Goal: Register for event/course

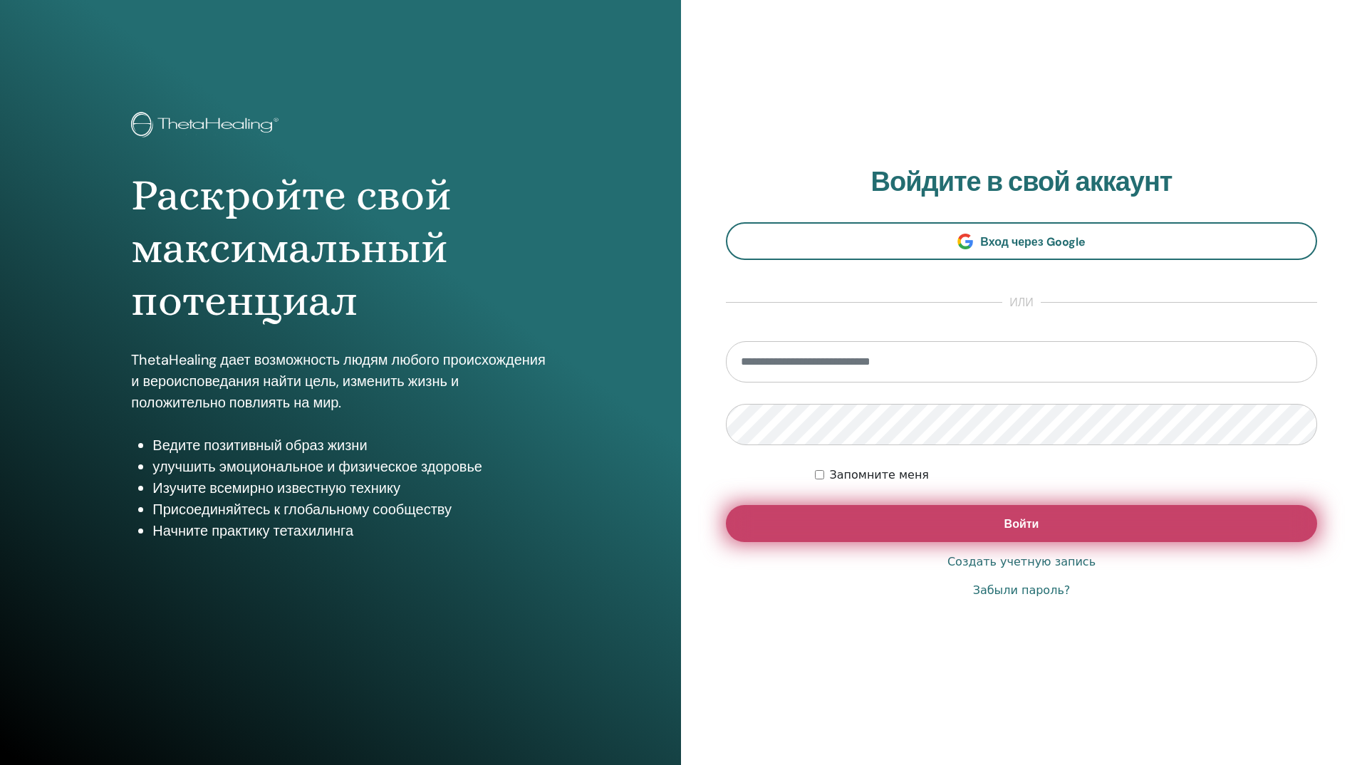
type input "**********"
click at [979, 522] on button "Войти" at bounding box center [1021, 523] width 591 height 37
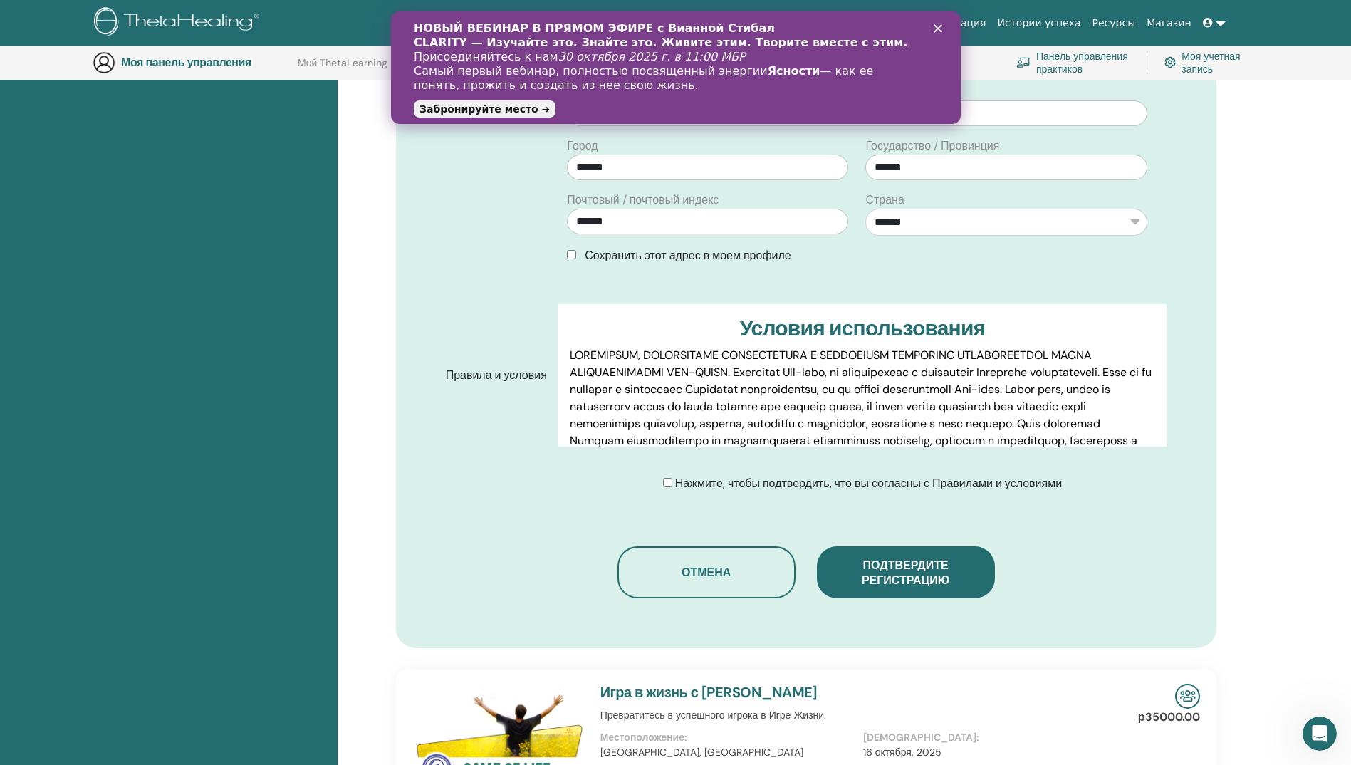
scroll to position [533, 0]
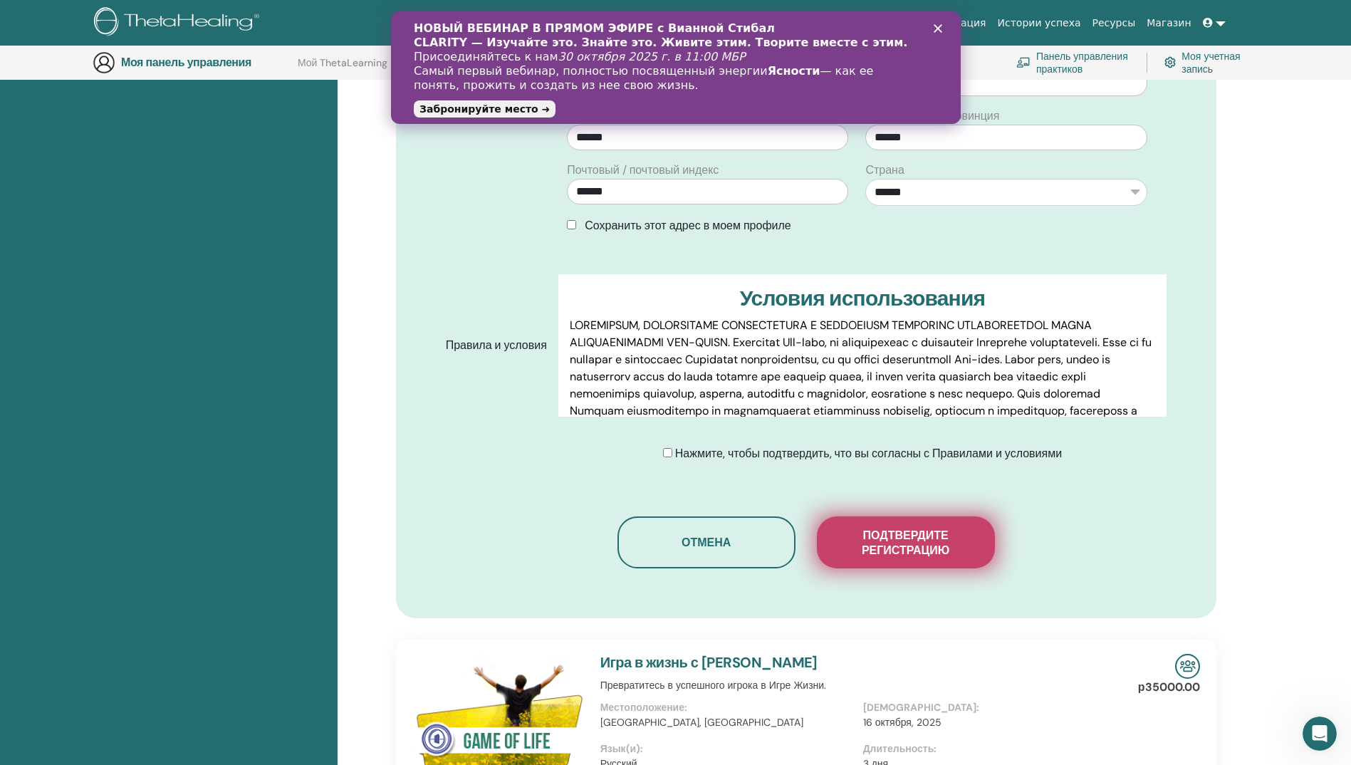
click at [906, 528] on span "Подтвердите регистрацию" at bounding box center [906, 543] width 142 height 30
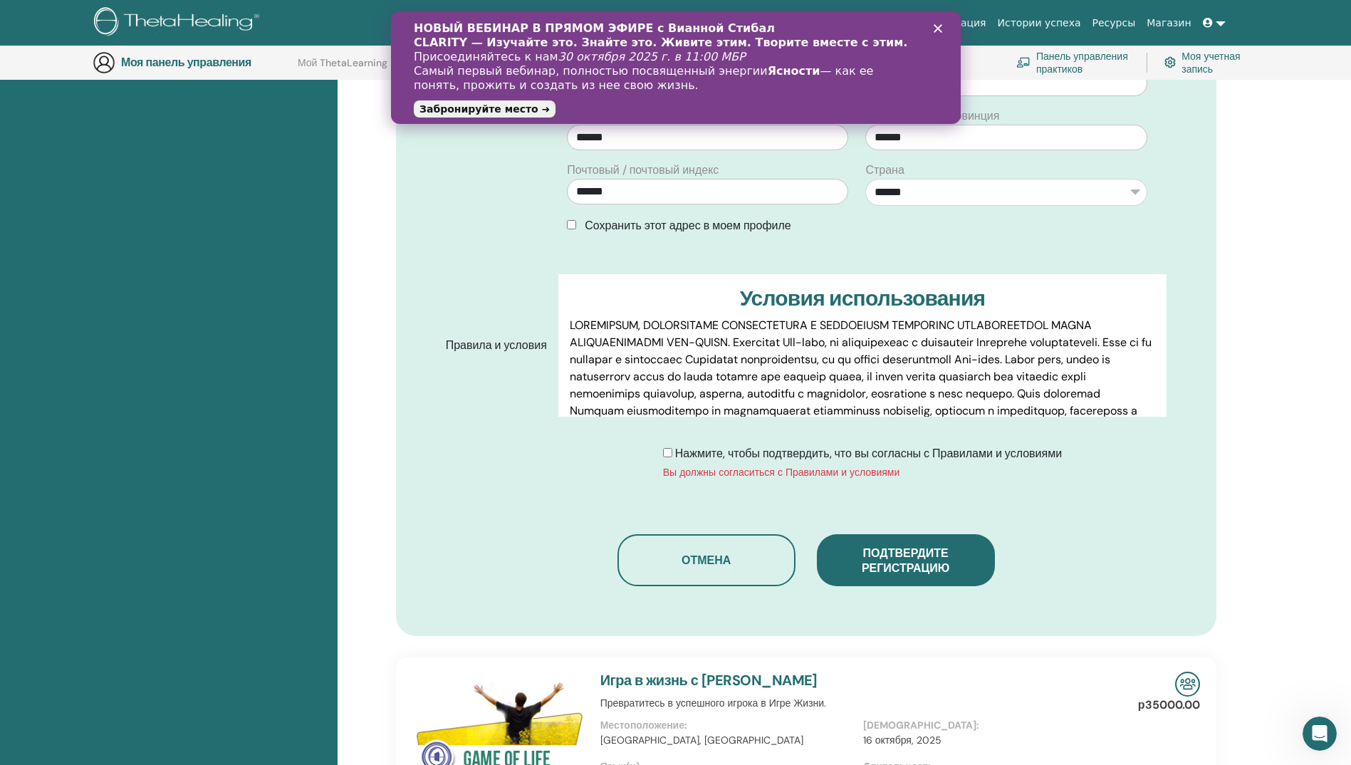
click at [714, 446] on span "Нажмите, чтобы подтвердить, что вы согласны с Правилами и условиями" at bounding box center [868, 453] width 387 height 15
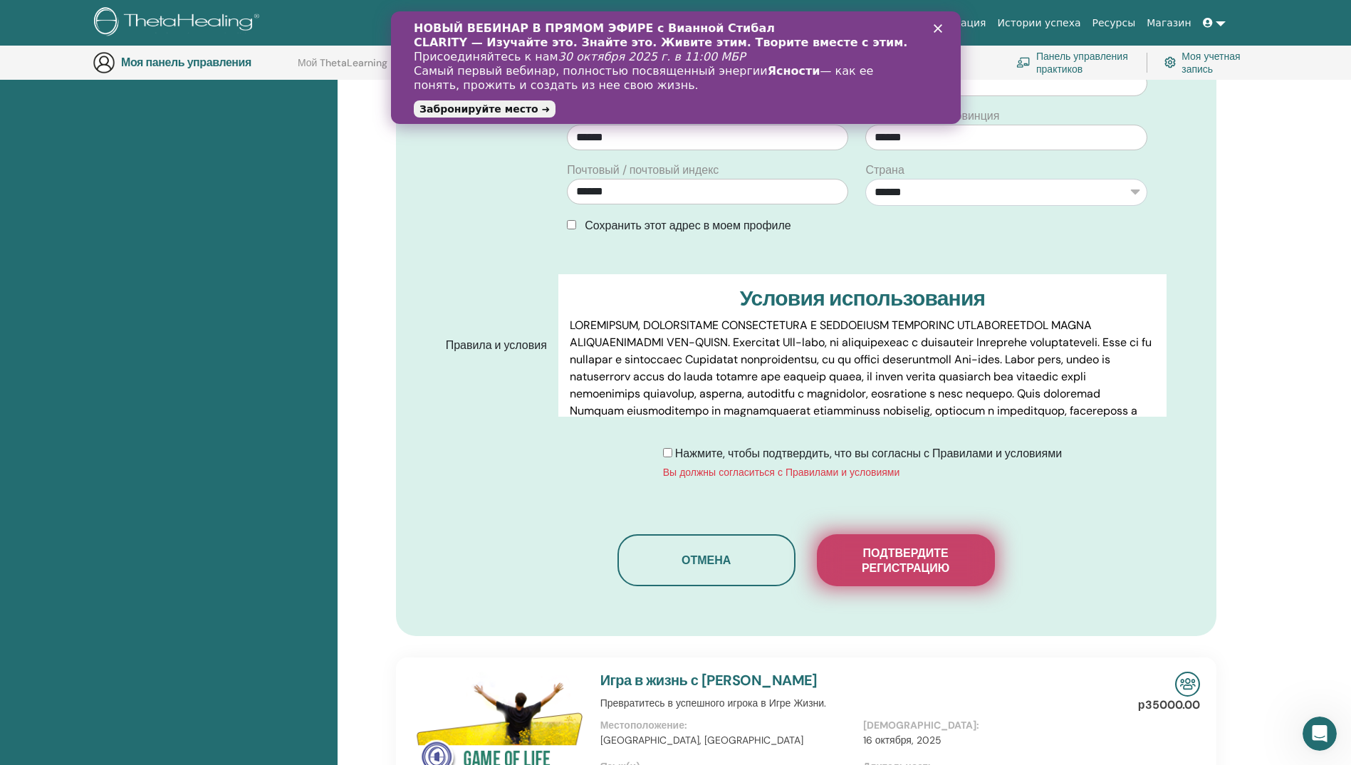
click at [887, 545] on span "Подтвердите регистрацию" at bounding box center [906, 560] width 142 height 30
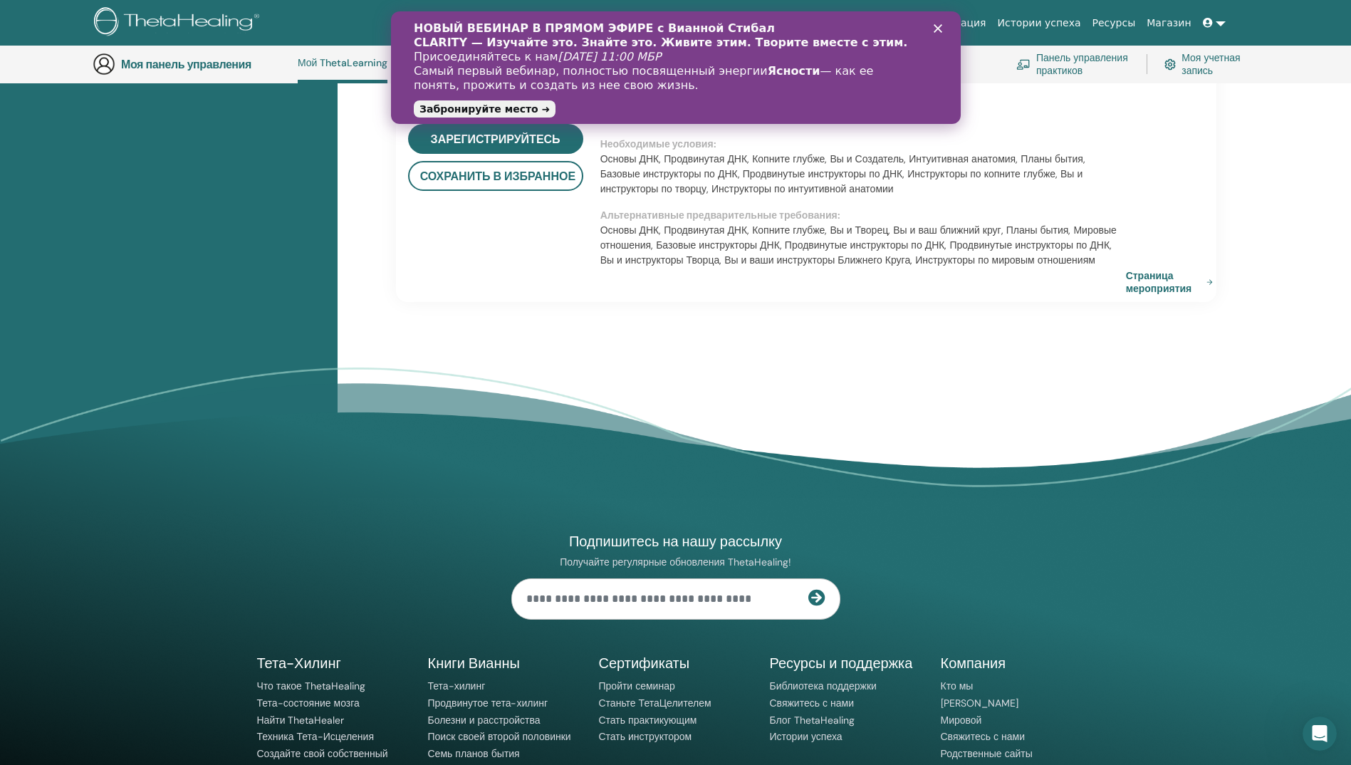
scroll to position [1481, 0]
